Goal: Information Seeking & Learning: Learn about a topic

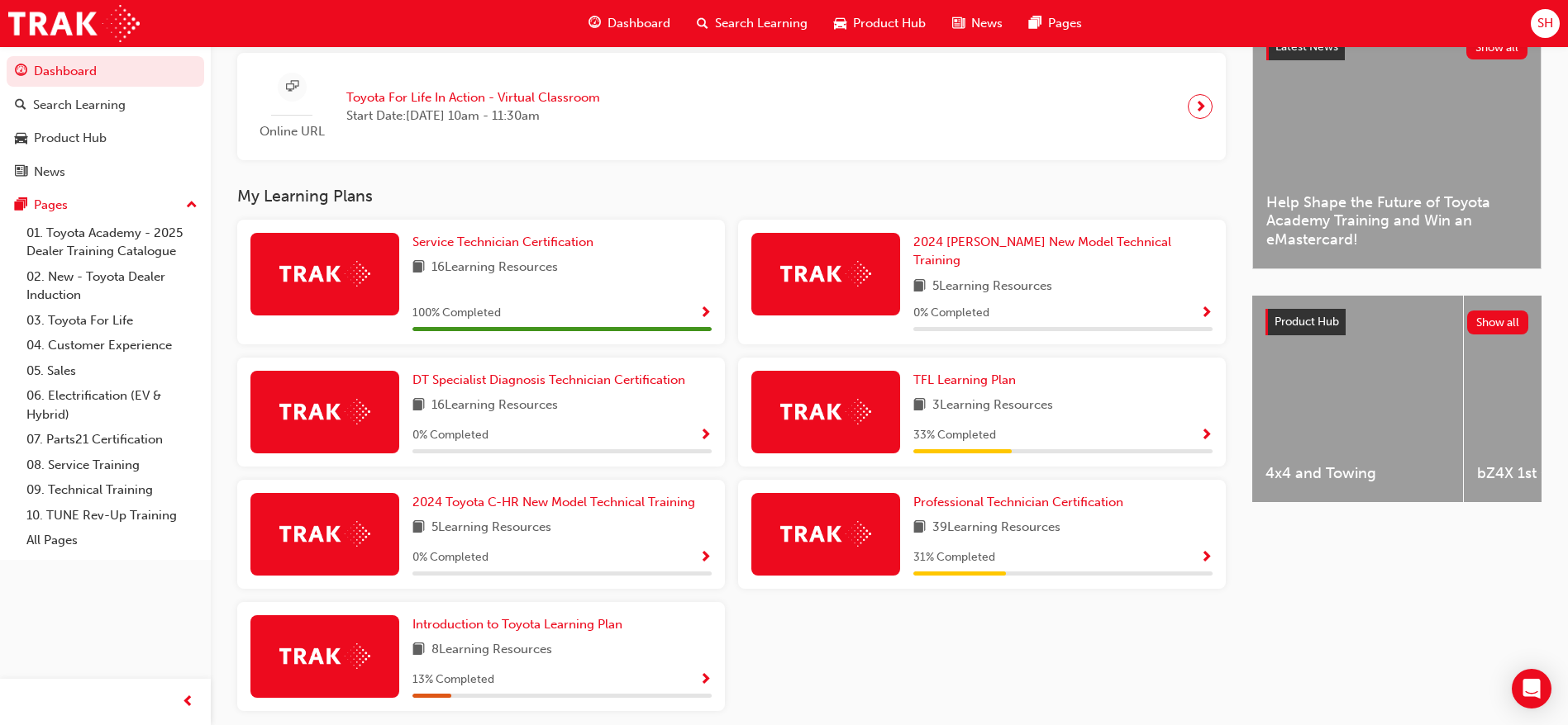
scroll to position [458, 0]
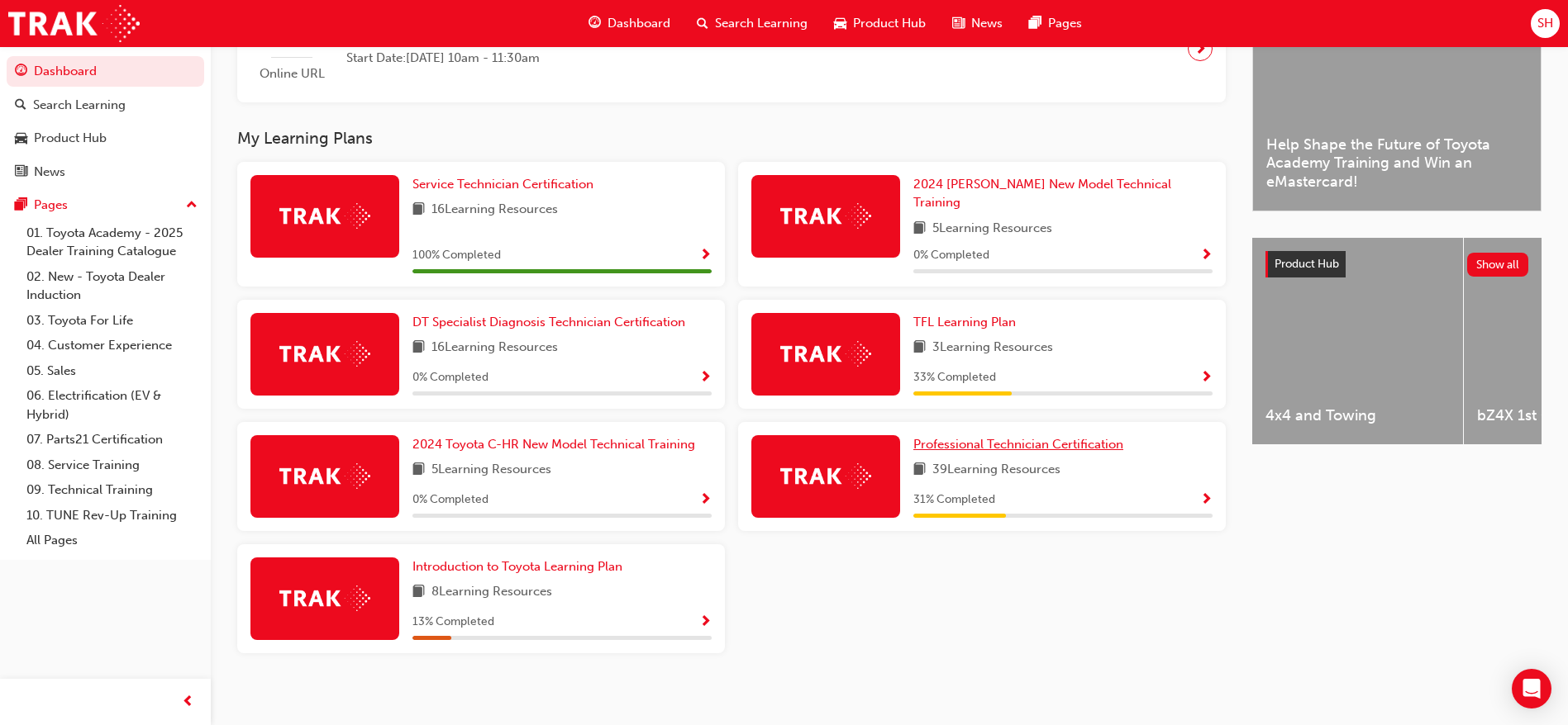
click at [1090, 437] on span "Professional Technician Certification" at bounding box center [1019, 444] width 210 height 15
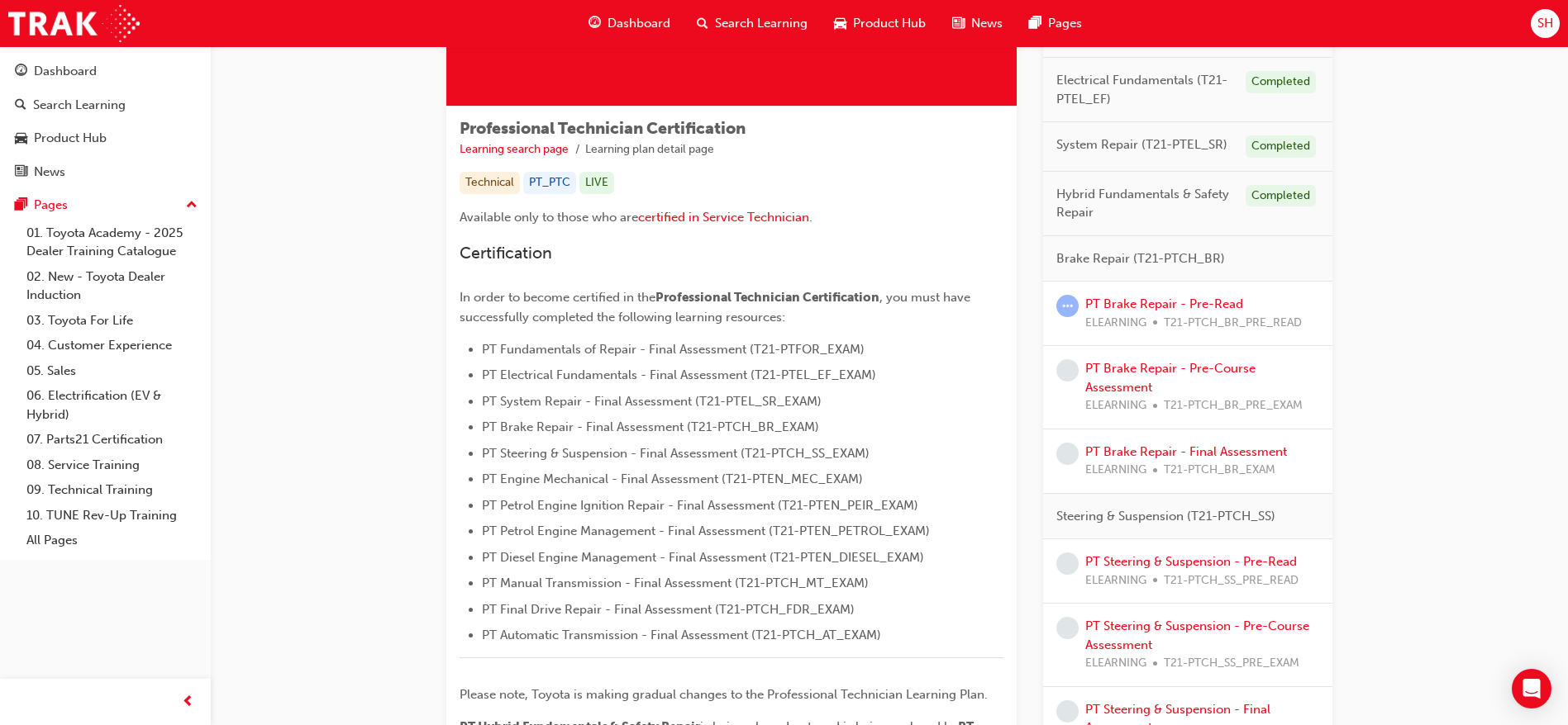
scroll to position [278, 0]
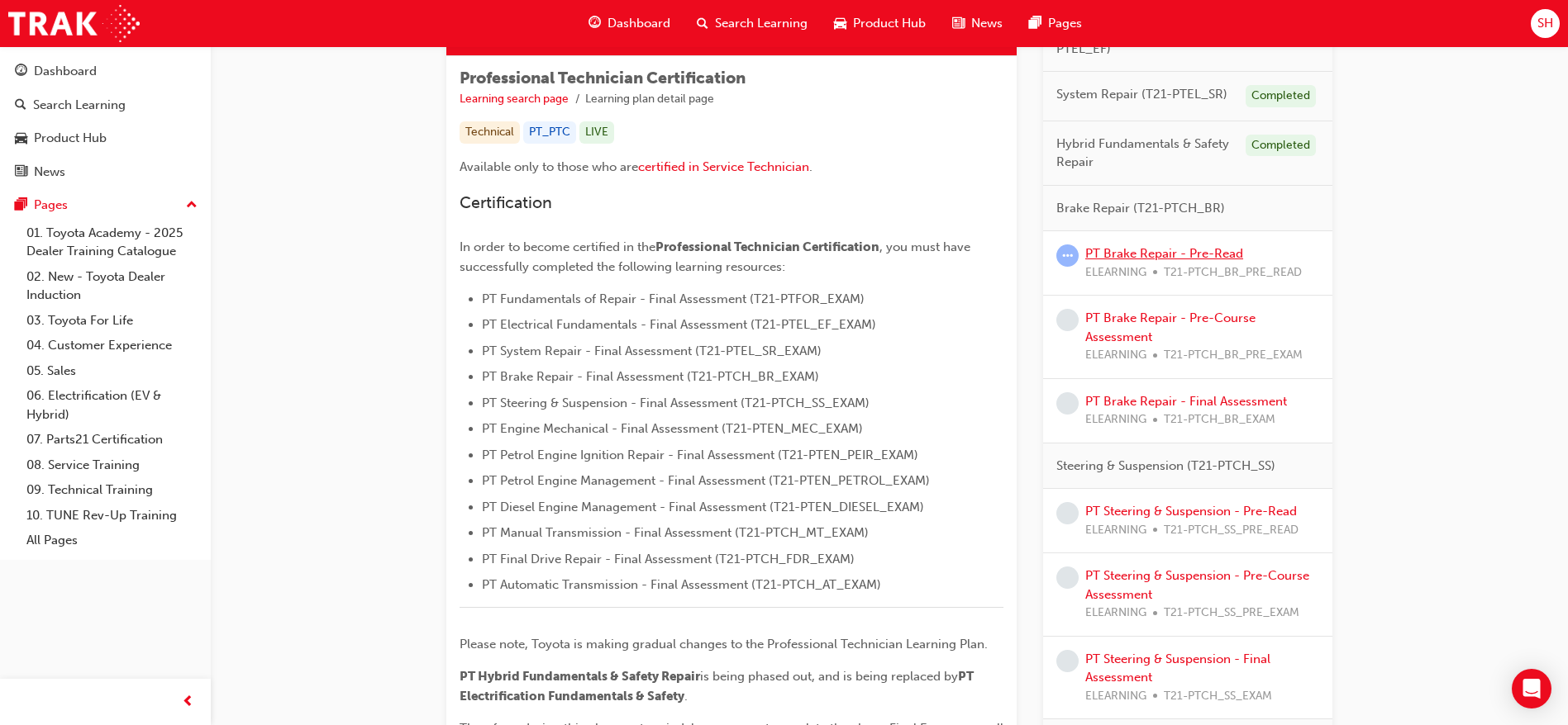
click at [1194, 254] on link "PT Brake Repair - Pre-Read" at bounding box center [1164, 253] width 157 height 15
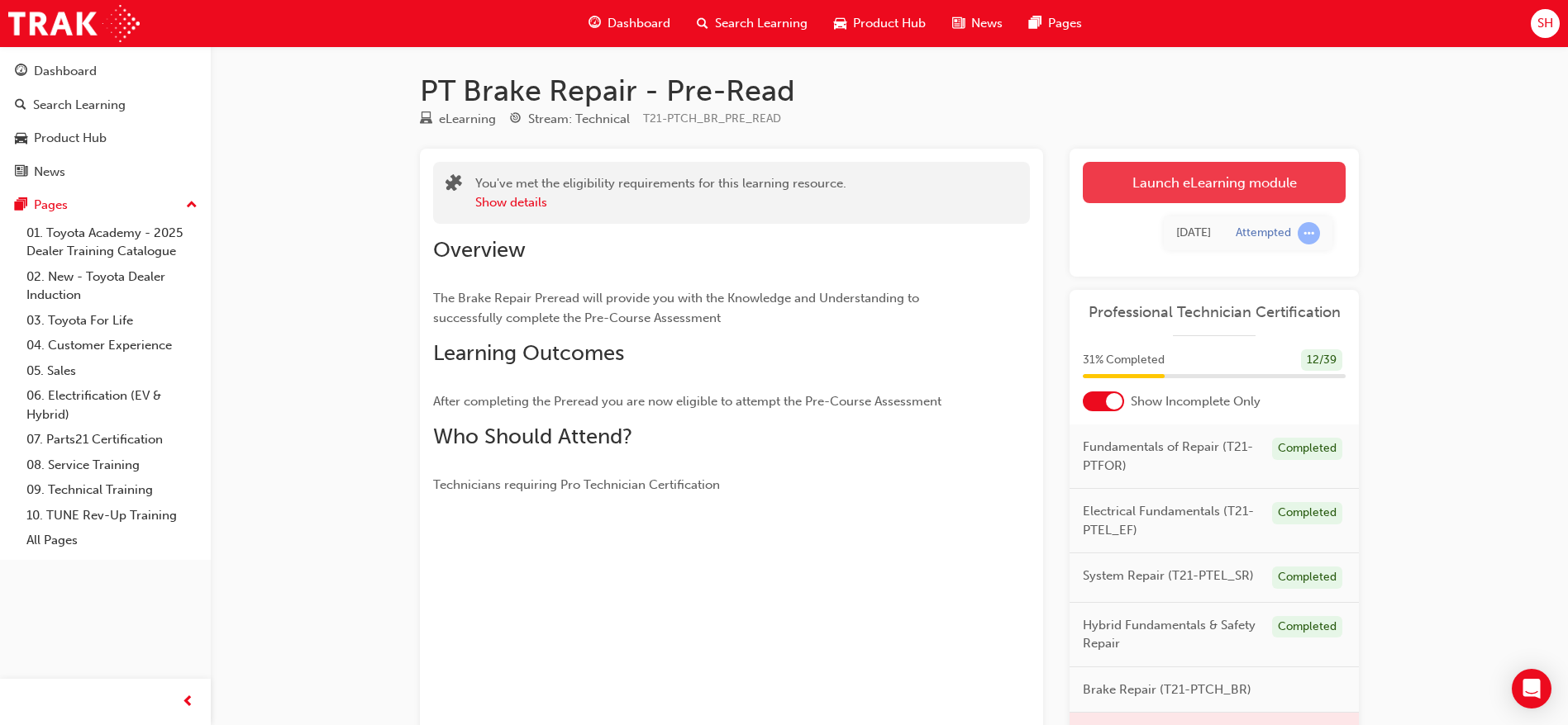
click at [1225, 181] on link "Launch eLearning module" at bounding box center [1213, 182] width 262 height 41
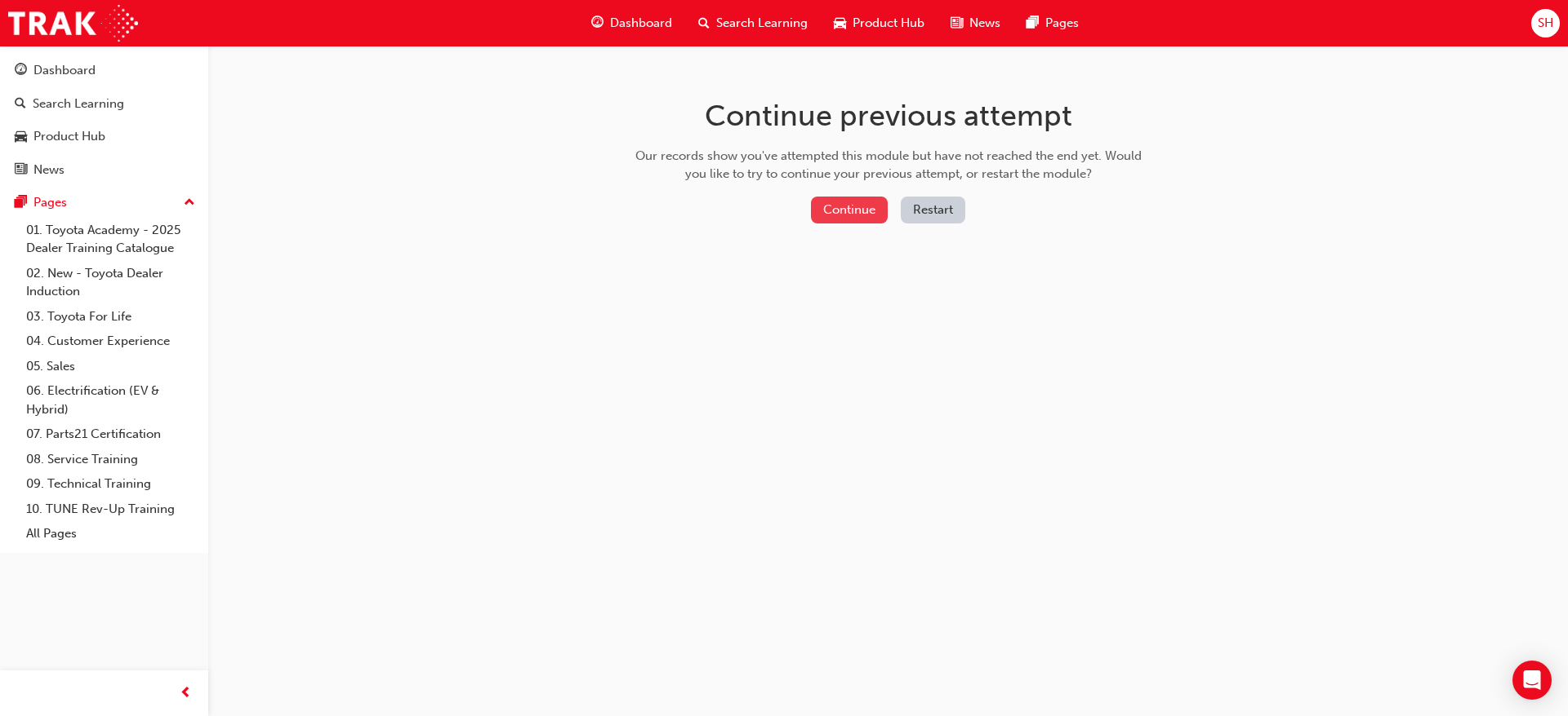
click at [868, 216] on button "Continue" at bounding box center [849, 211] width 76 height 27
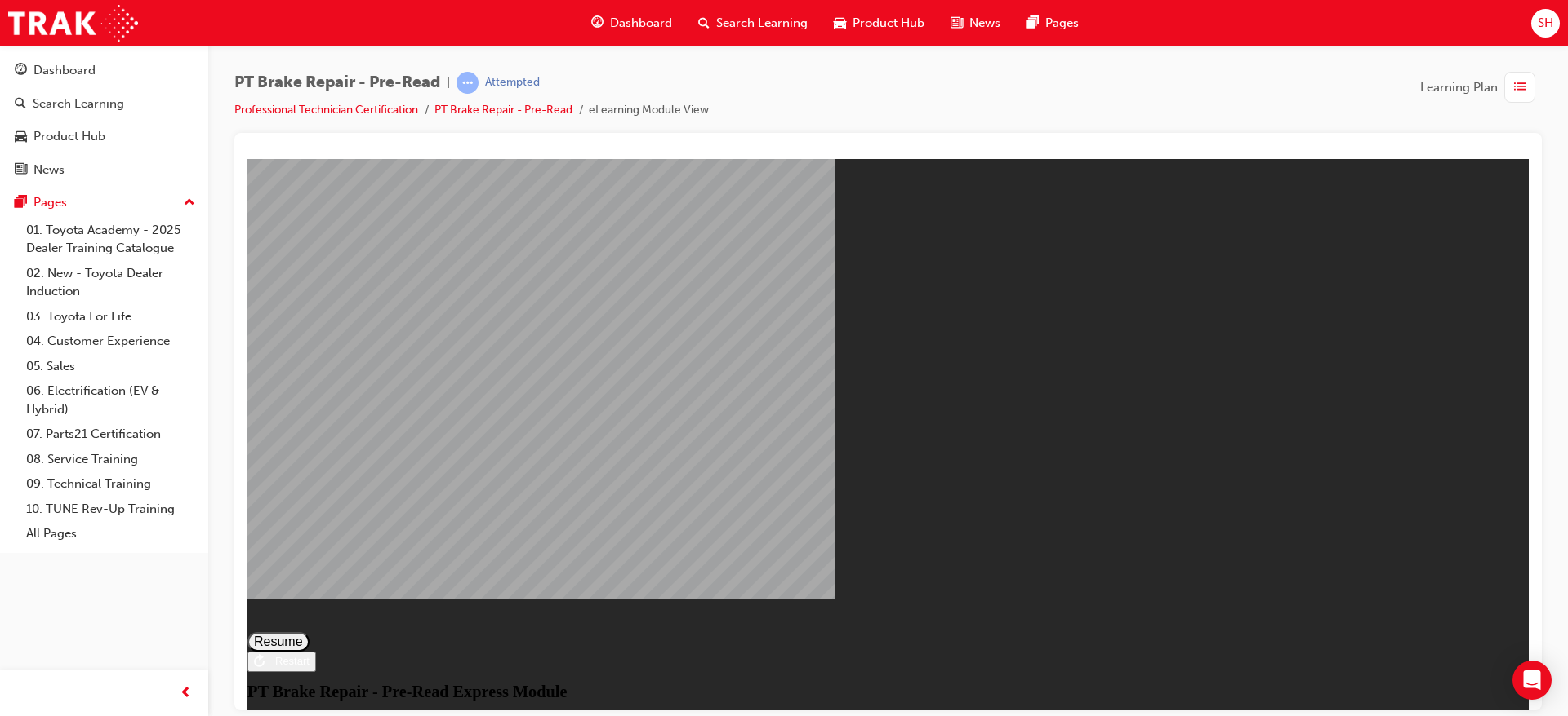
click at [309, 632] on button "Resume" at bounding box center [278, 641] width 62 height 20
